Goal: Information Seeking & Learning: Learn about a topic

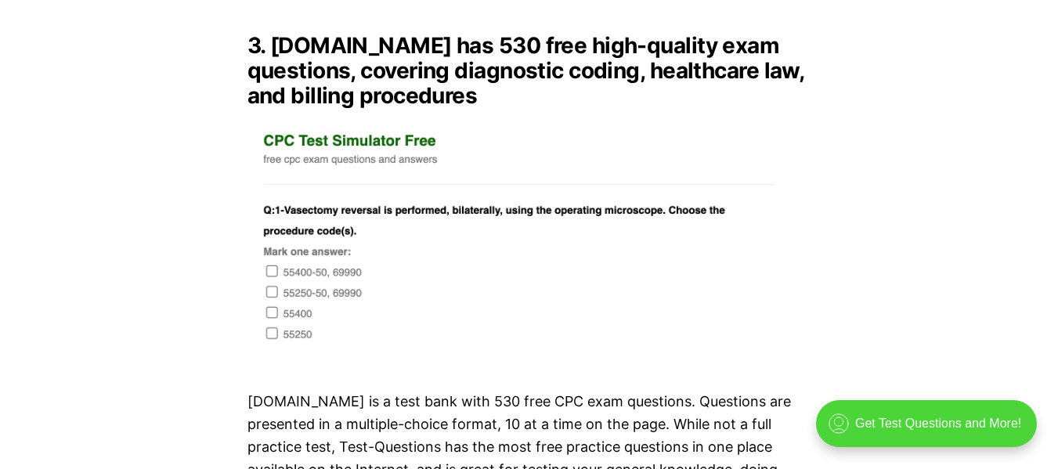
scroll to position [3758, 0]
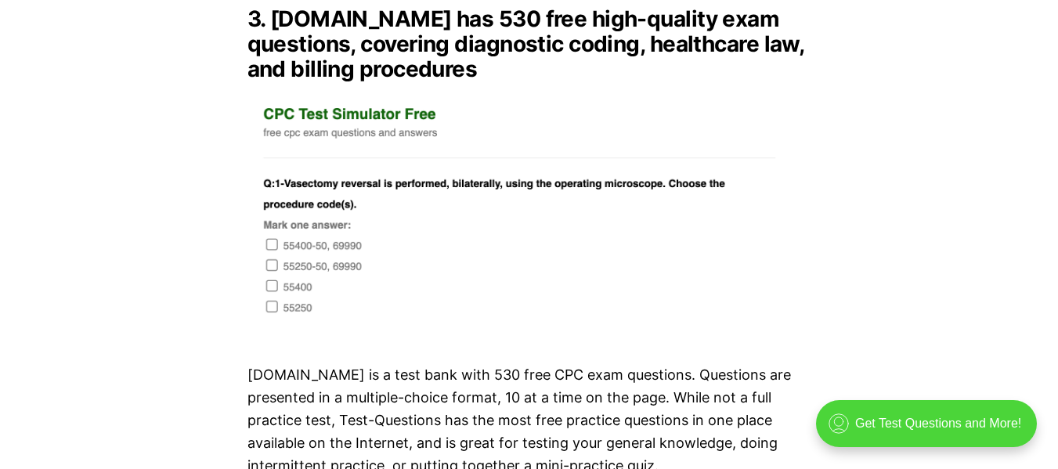
click at [276, 227] on img at bounding box center [529, 213] width 564 height 239
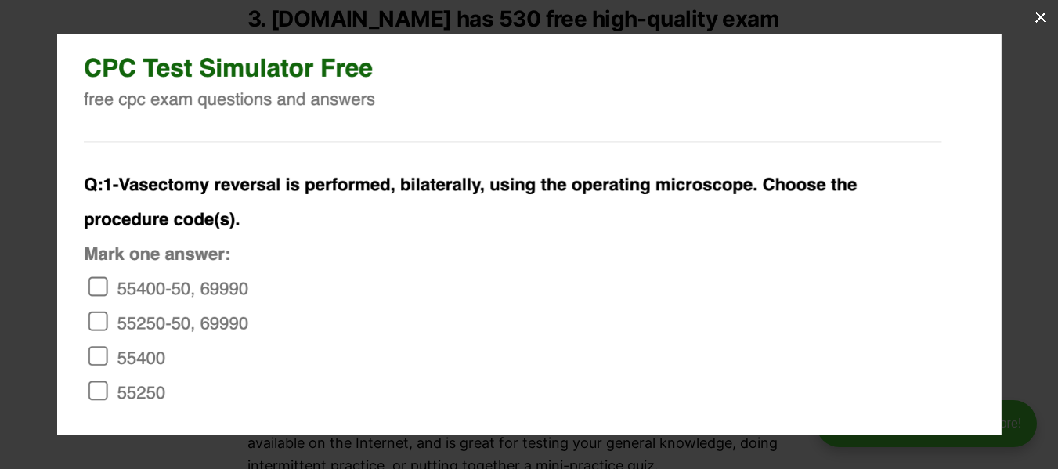
click at [103, 294] on img at bounding box center [529, 234] width 944 height 400
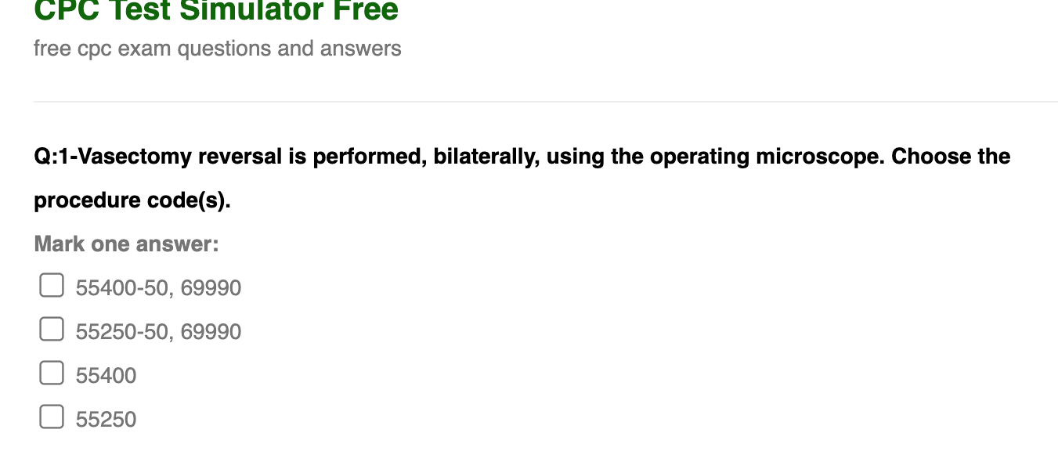
click at [56, 298] on img at bounding box center [596, 219] width 1193 height 506
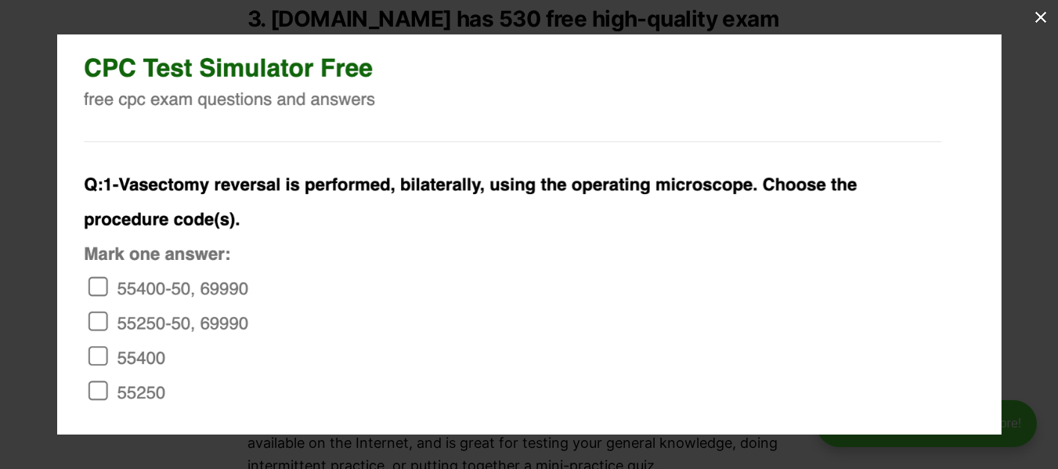
click at [1049, 16] on button at bounding box center [1040, 17] width 34 height 34
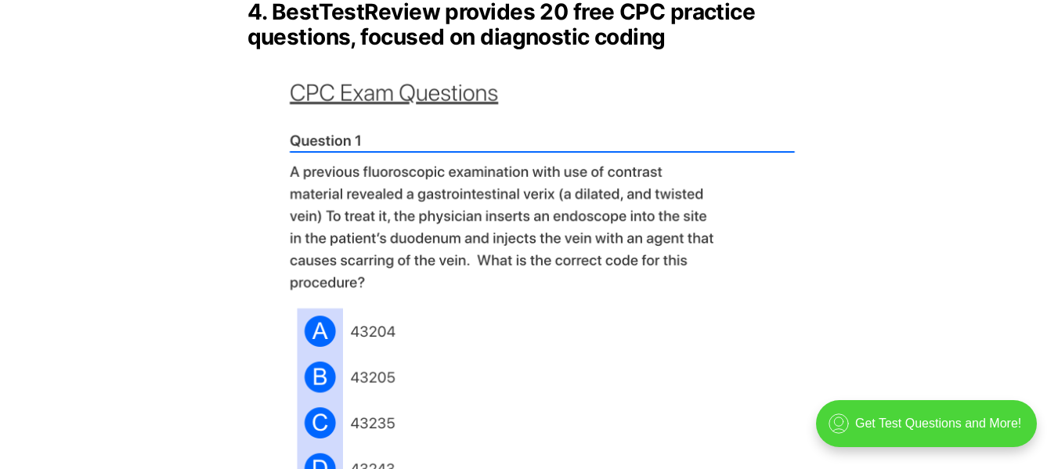
scroll to position [4384, 0]
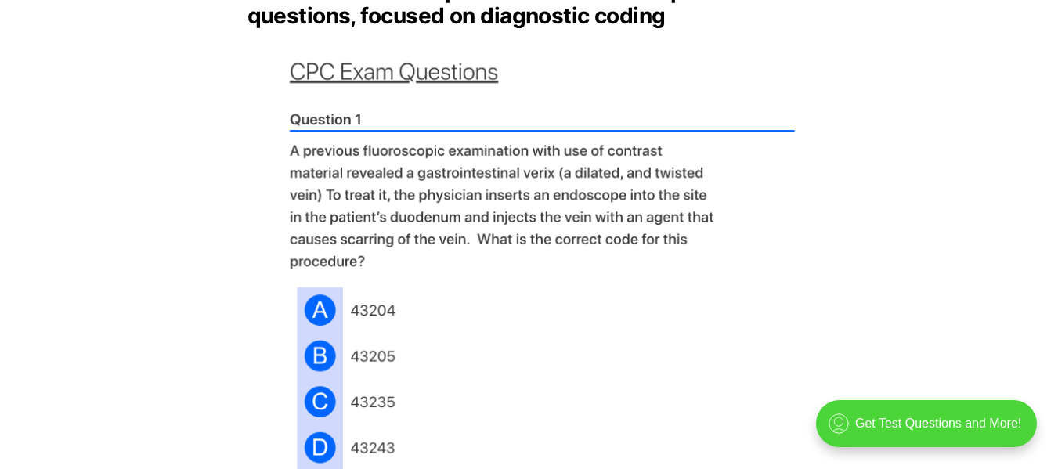
click at [404, 142] on img at bounding box center [529, 271] width 564 height 460
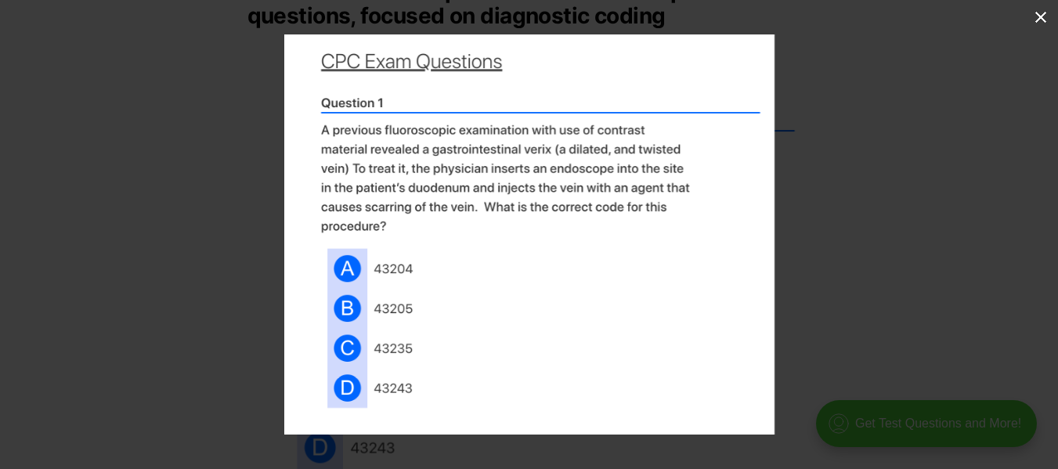
click at [1037, 17] on button at bounding box center [1040, 17] width 34 height 34
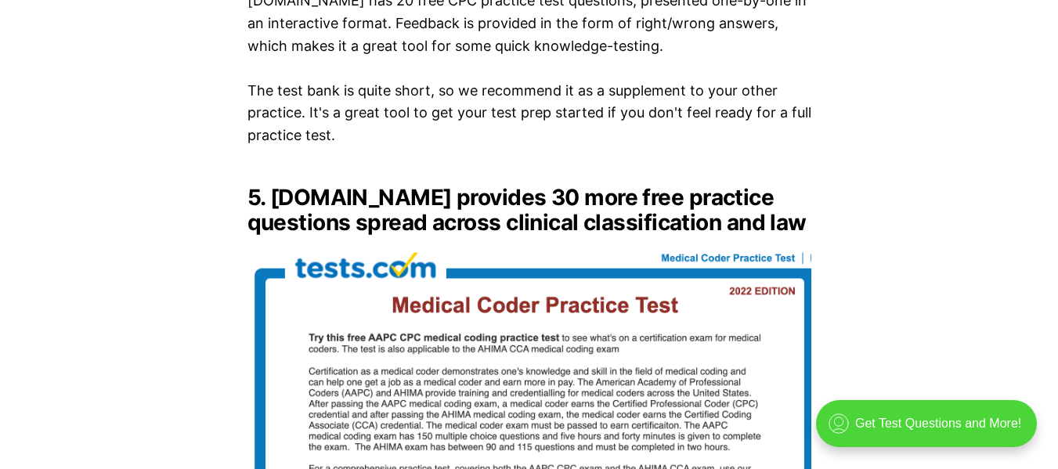
scroll to position [5010, 0]
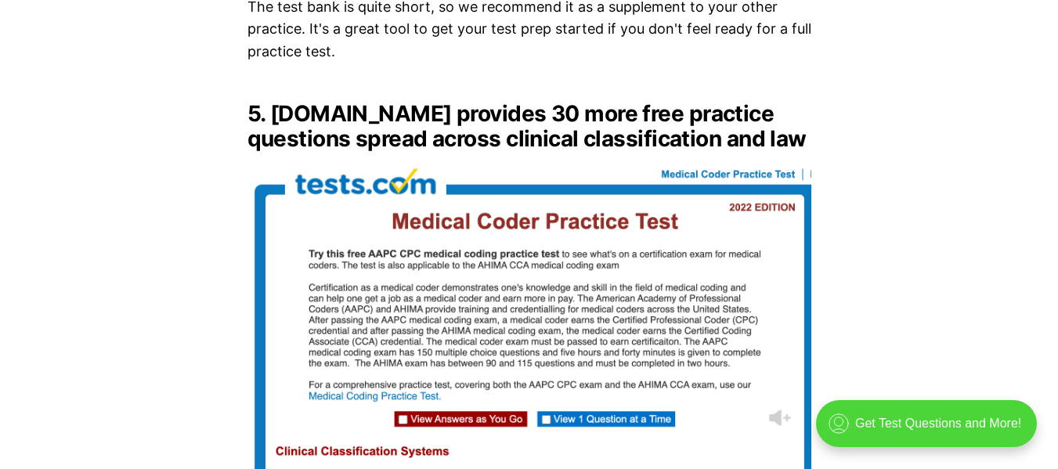
click at [664, 258] on img at bounding box center [529, 365] width 564 height 402
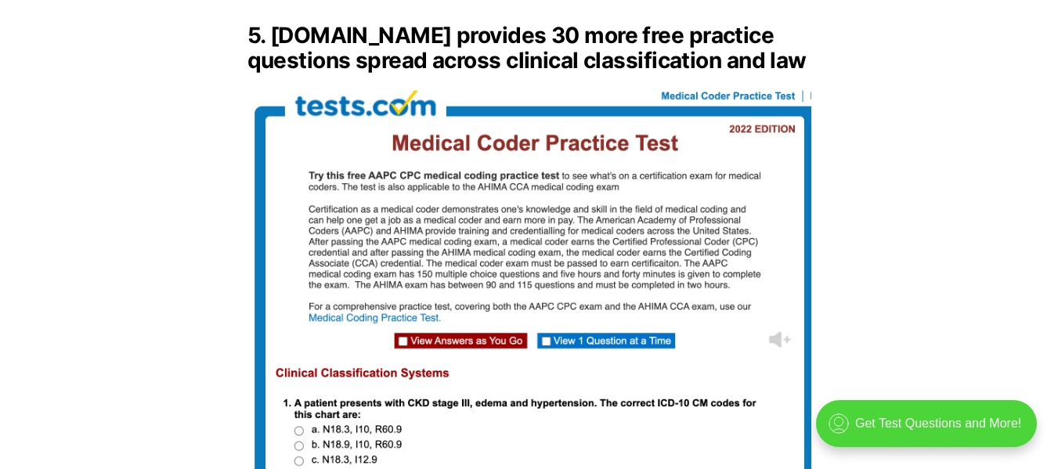
scroll to position [5167, 0]
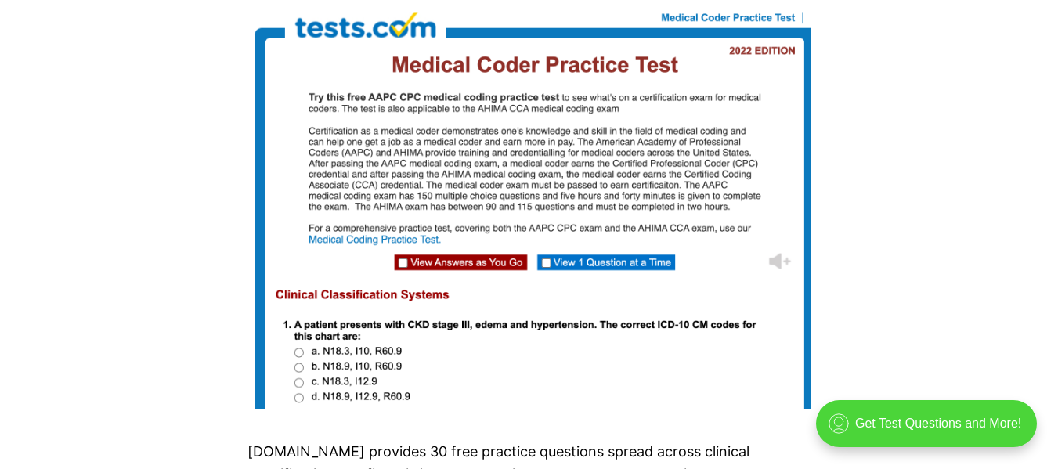
click at [435, 331] on img at bounding box center [529, 208] width 564 height 402
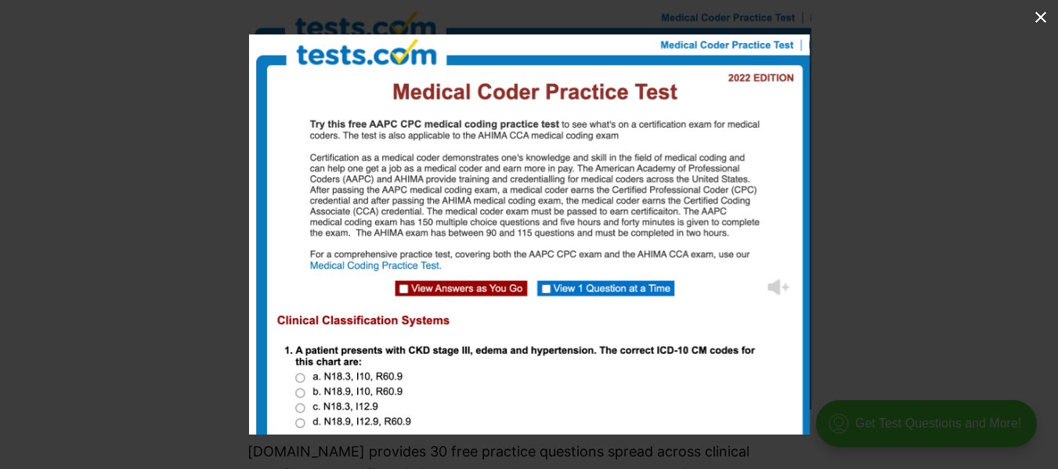
click at [435, 331] on img at bounding box center [529, 234] width 561 height 400
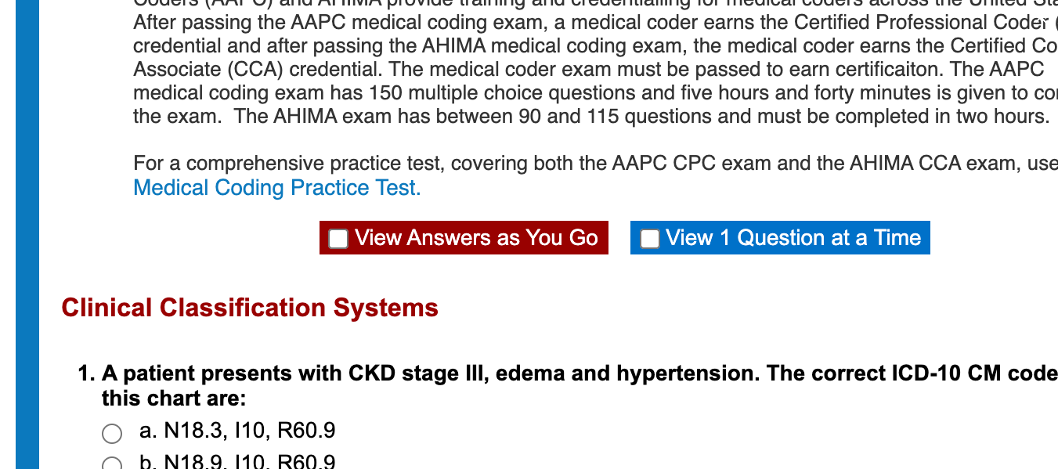
click at [433, 331] on img at bounding box center [613, 119] width 1226 height 875
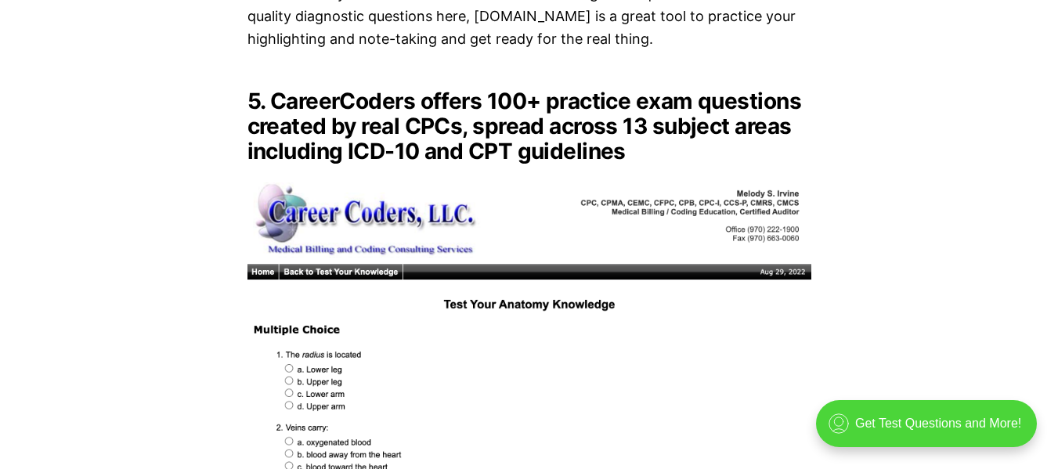
scroll to position [5793, 0]
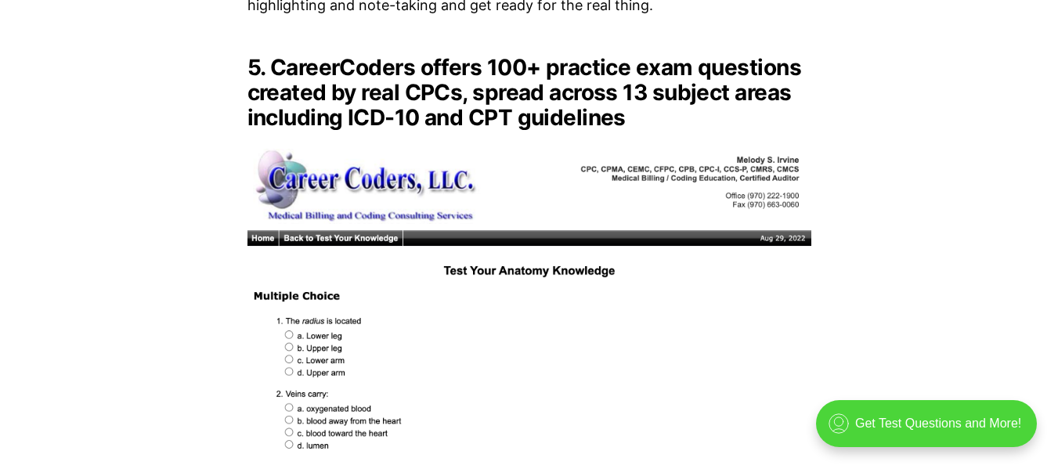
click at [391, 326] on img at bounding box center [529, 299] width 564 height 314
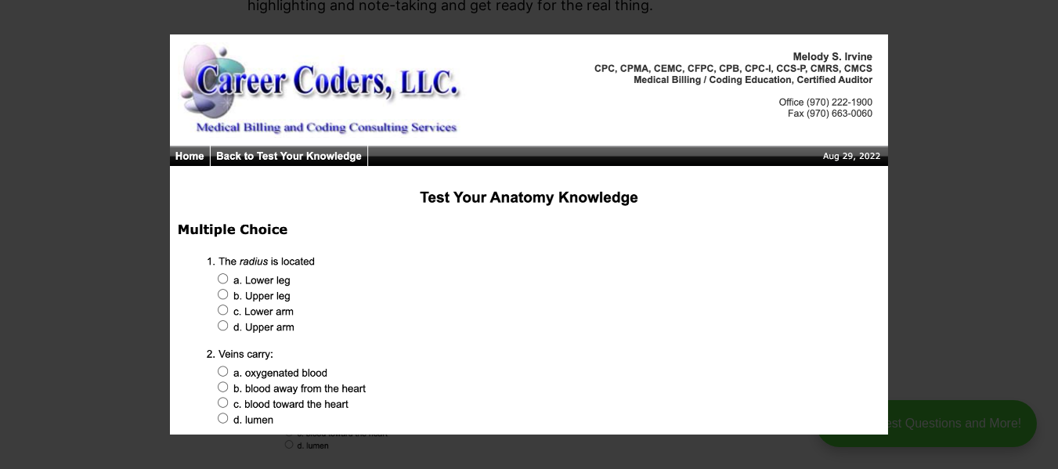
click at [359, 245] on img at bounding box center [529, 234] width 718 height 400
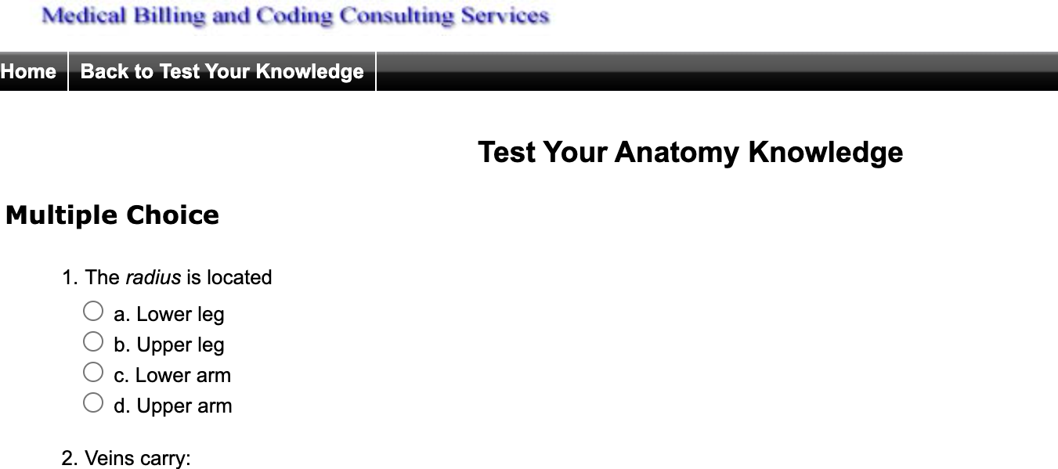
click at [364, 245] on img at bounding box center [690, 224] width 1401 height 781
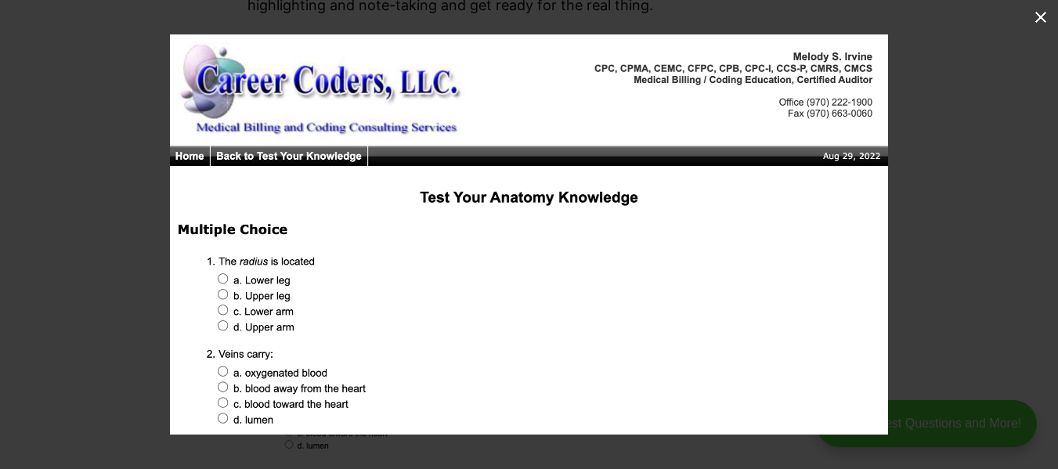
click at [1040, 20] on button at bounding box center [1040, 17] width 34 height 34
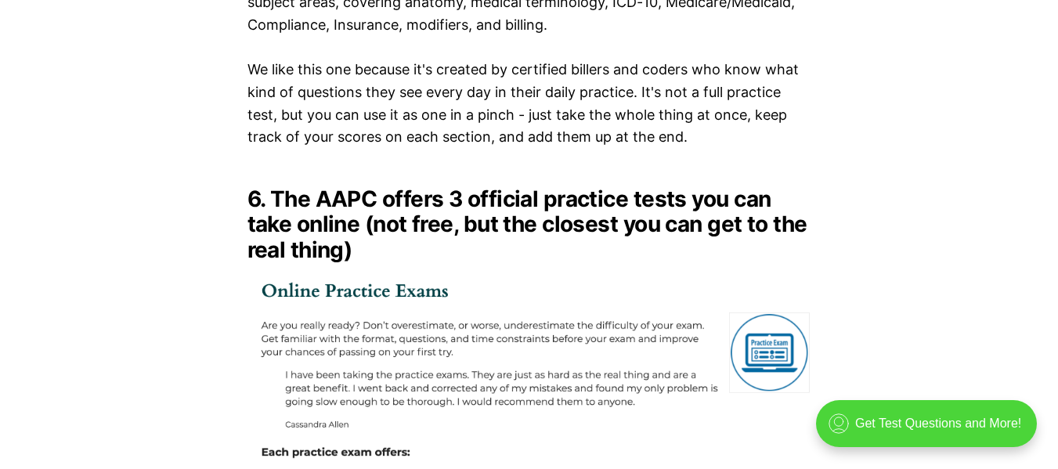
scroll to position [6341, 0]
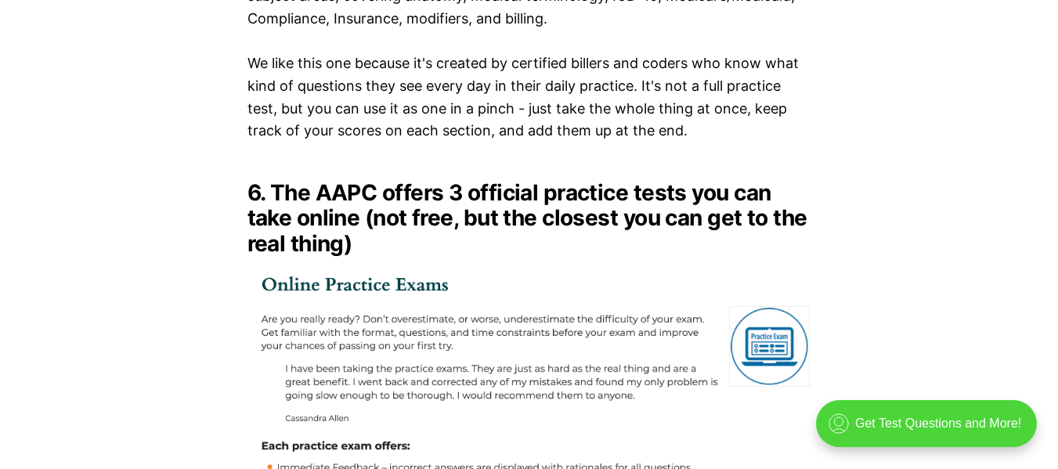
click at [425, 344] on img at bounding box center [529, 423] width 564 height 309
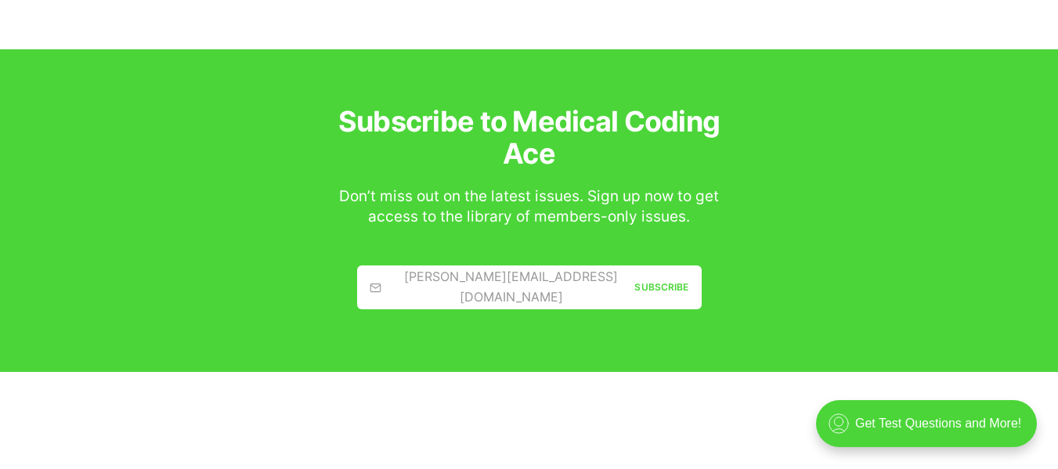
scroll to position [10075, 0]
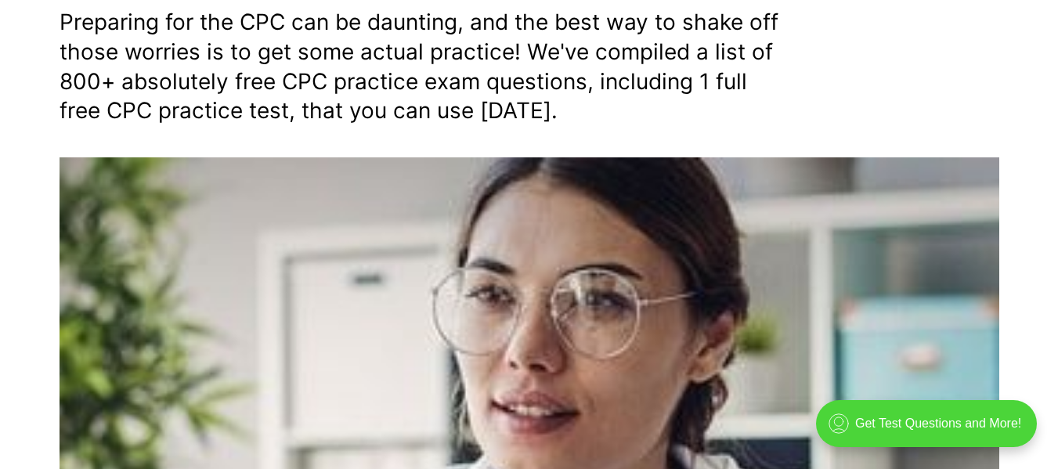
scroll to position [548, 0]
